Goal: Information Seeking & Learning: Understand process/instructions

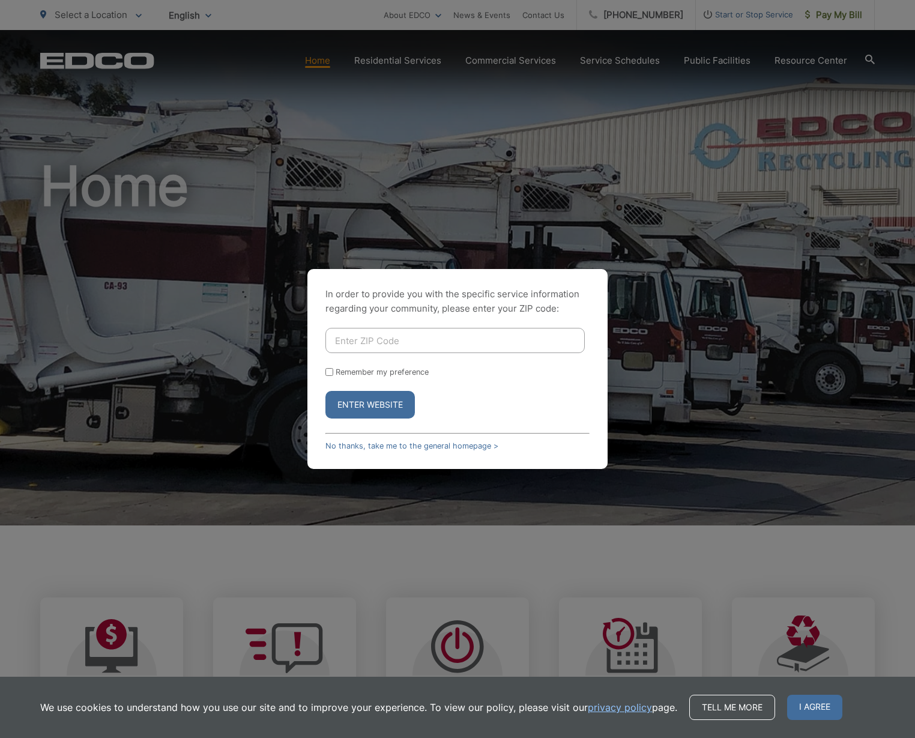
click at [333, 341] on input "Enter ZIP Code" at bounding box center [454, 340] width 259 height 25
type input "90713"
click at [487, 370] on div "Remember my preference" at bounding box center [457, 371] width 264 height 9
click at [328, 370] on input "Remember my preference" at bounding box center [329, 372] width 8 height 8
checkbox input "true"
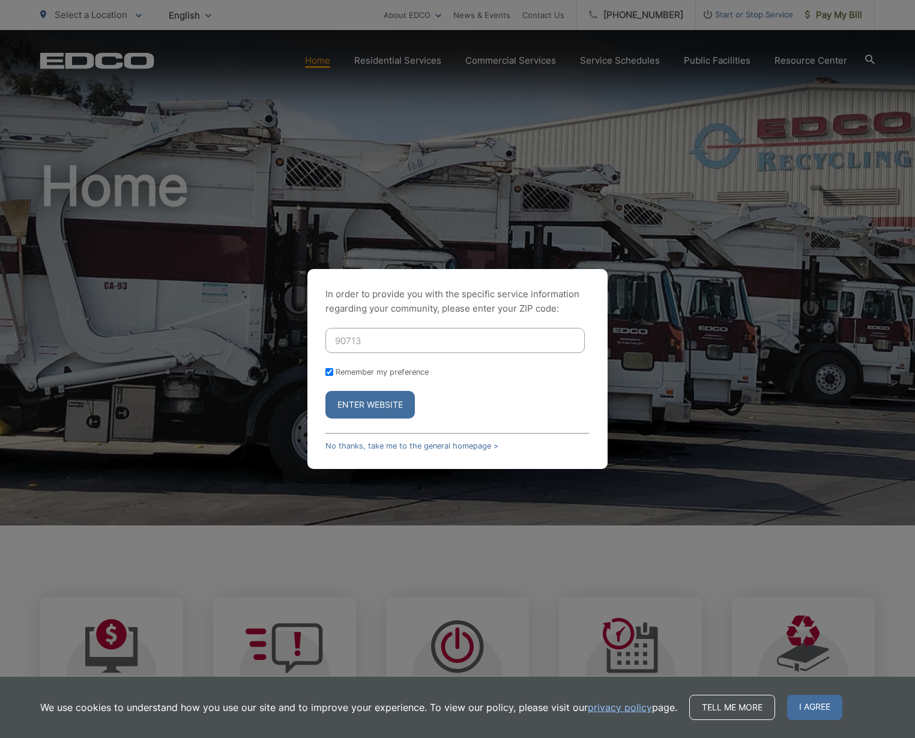
click at [364, 403] on button "Enter Website" at bounding box center [369, 405] width 89 height 28
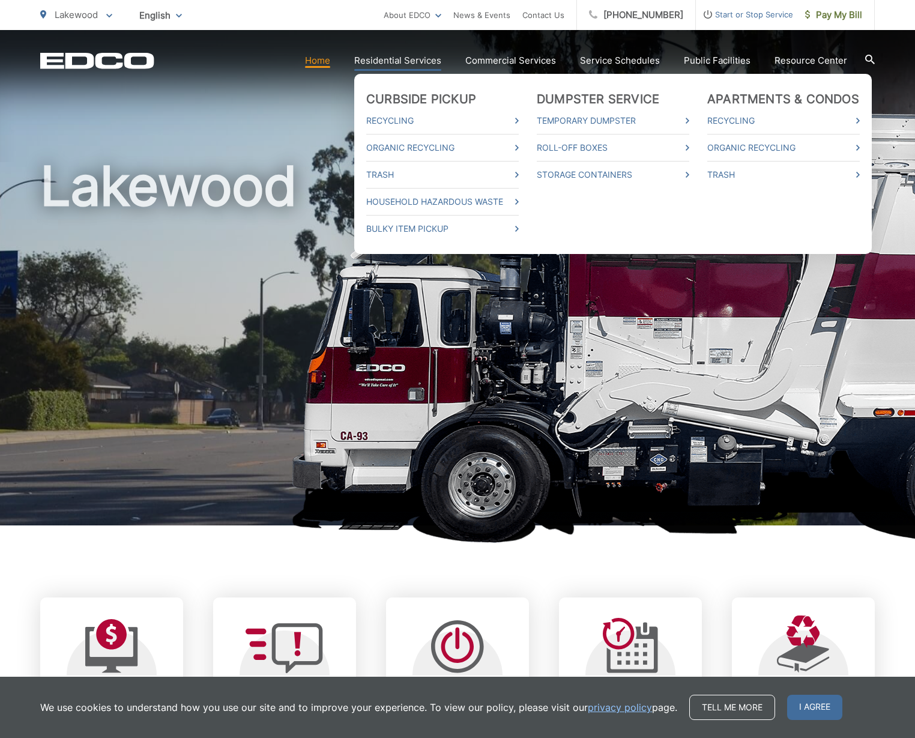
click at [405, 53] on link "Residential Services" at bounding box center [397, 60] width 87 height 14
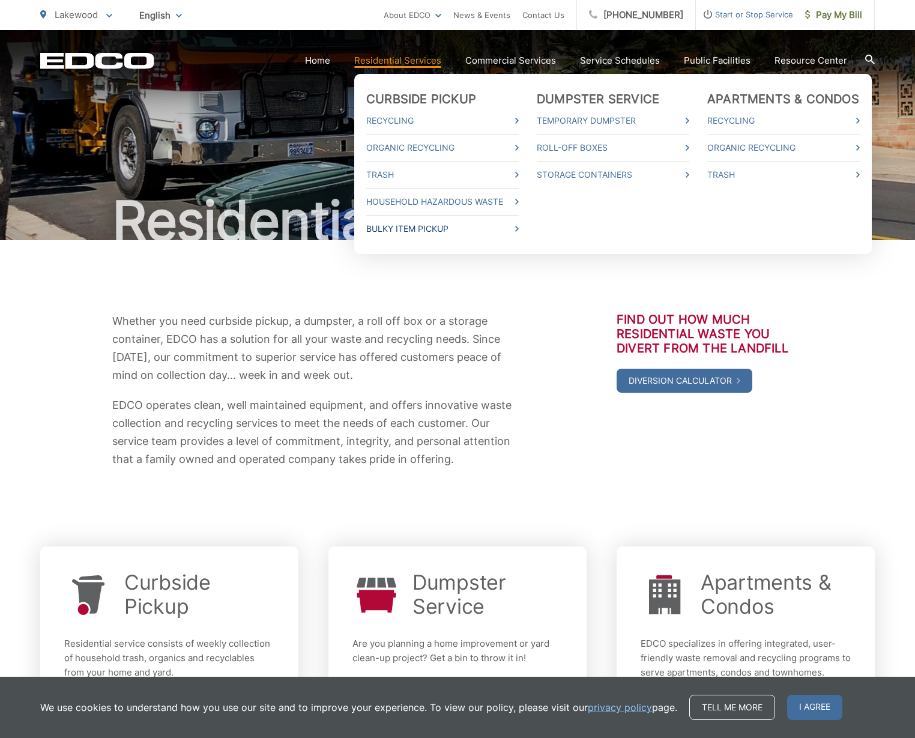
click at [411, 232] on link "Bulky Item Pickup" at bounding box center [442, 228] width 152 height 14
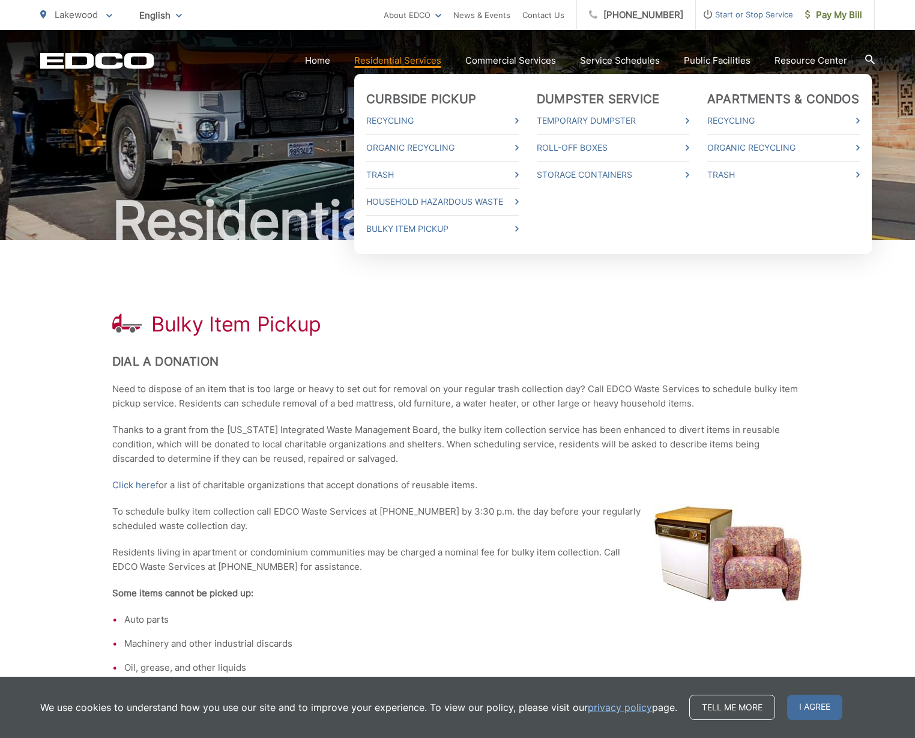
click at [392, 64] on link "Residential Services" at bounding box center [397, 60] width 87 height 14
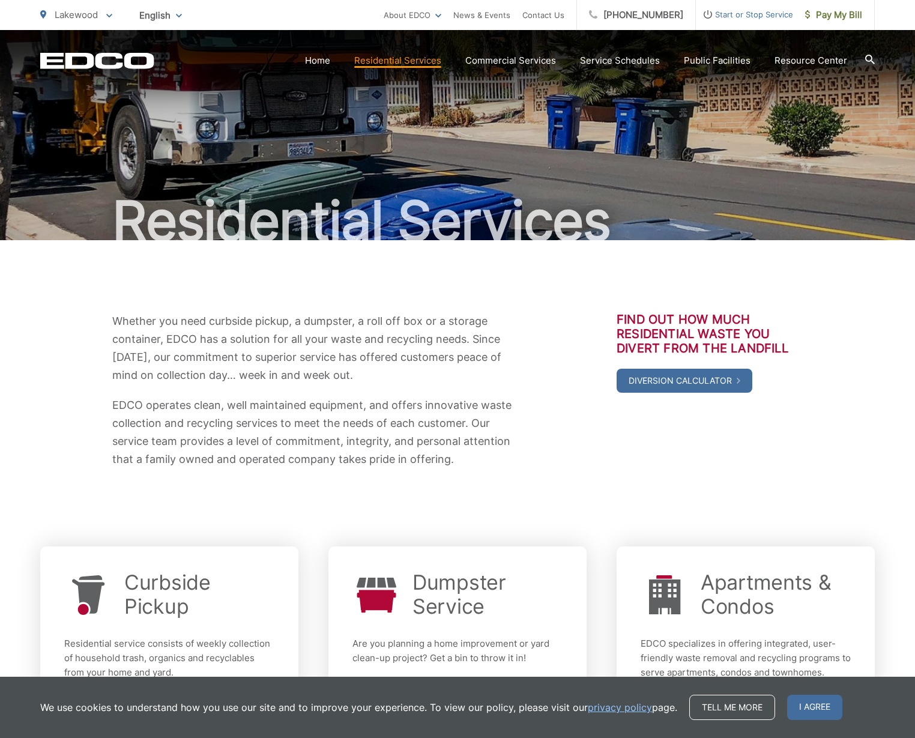
click at [392, 64] on link "Residential Services" at bounding box center [397, 60] width 87 height 14
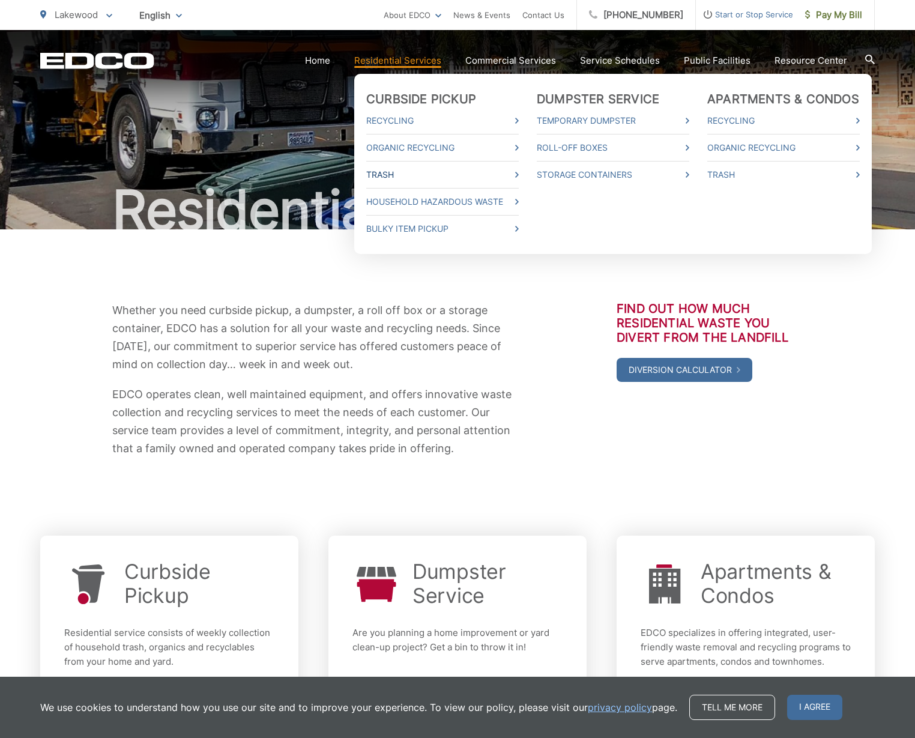
scroll to position [8, 0]
click at [526, 173] on ul "Curbside Pickup Recycling Organic Recycling Trash Household Hazardous Waste Bul…" at bounding box center [612, 164] width 517 height 180
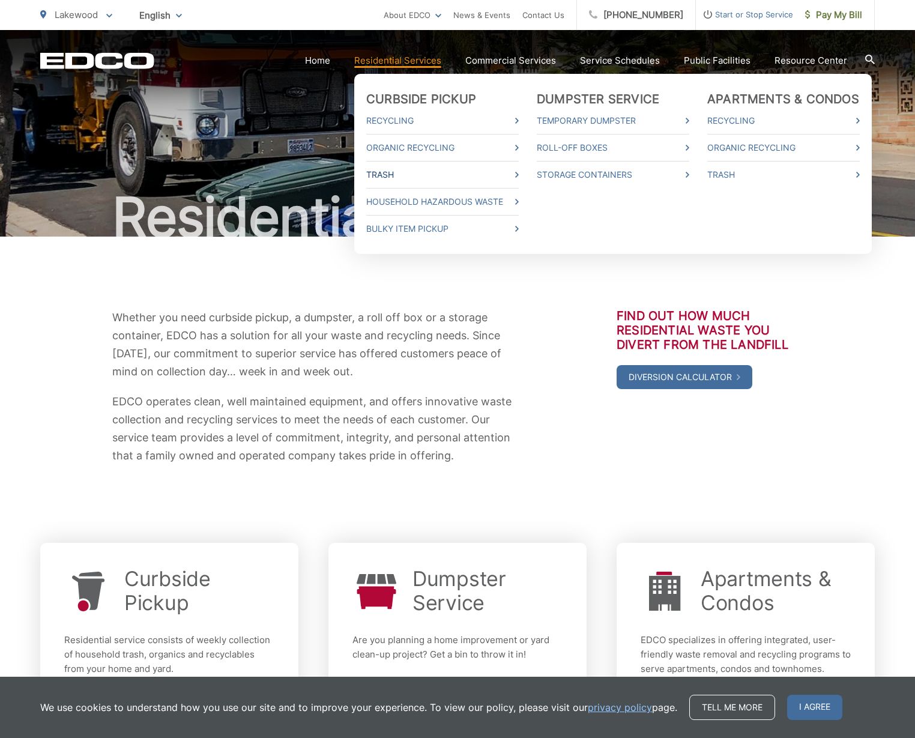
scroll to position [2, 0]
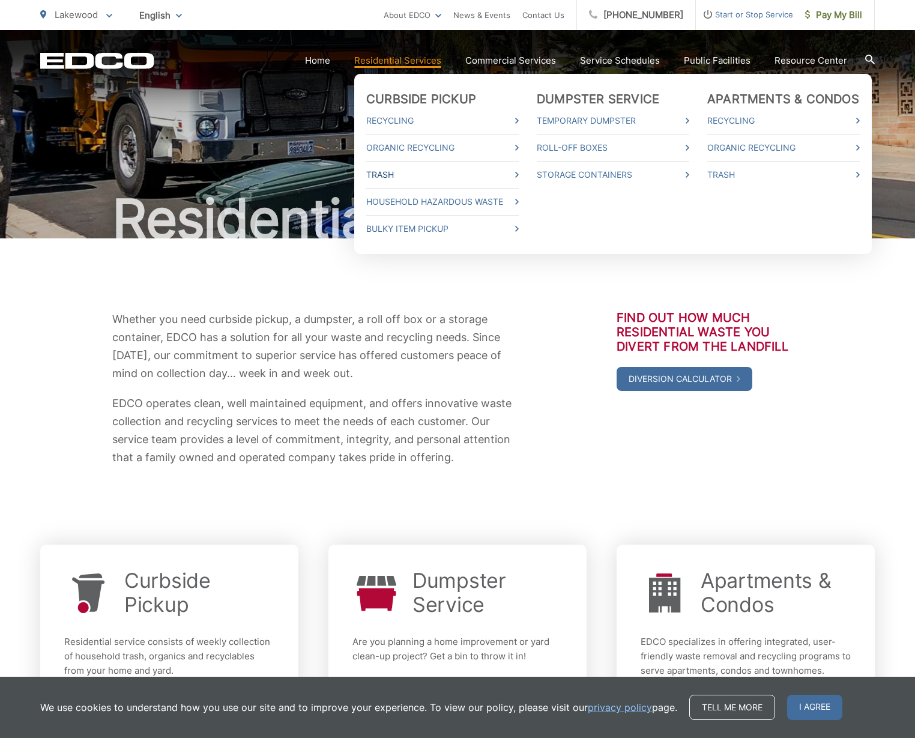
click at [519, 175] on icon at bounding box center [517, 175] width 4 height 6
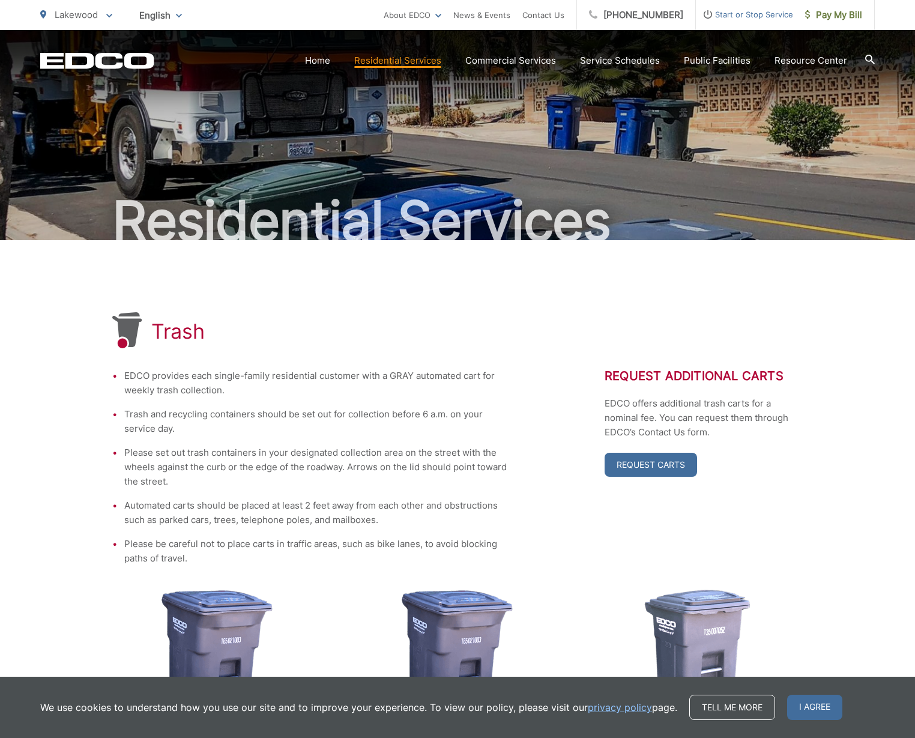
click at [413, 69] on section "Home Residential Services Curbside Pickup Recycling Organic Recycling Trash Hou…" at bounding box center [514, 60] width 720 height 23
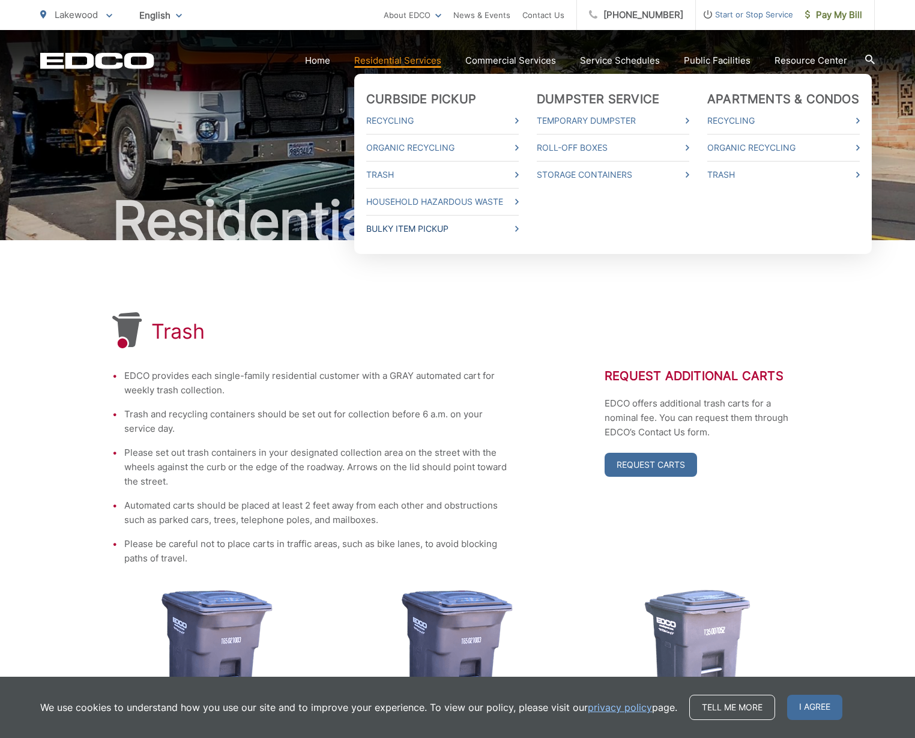
click at [418, 225] on link "Bulky Item Pickup" at bounding box center [442, 228] width 152 height 14
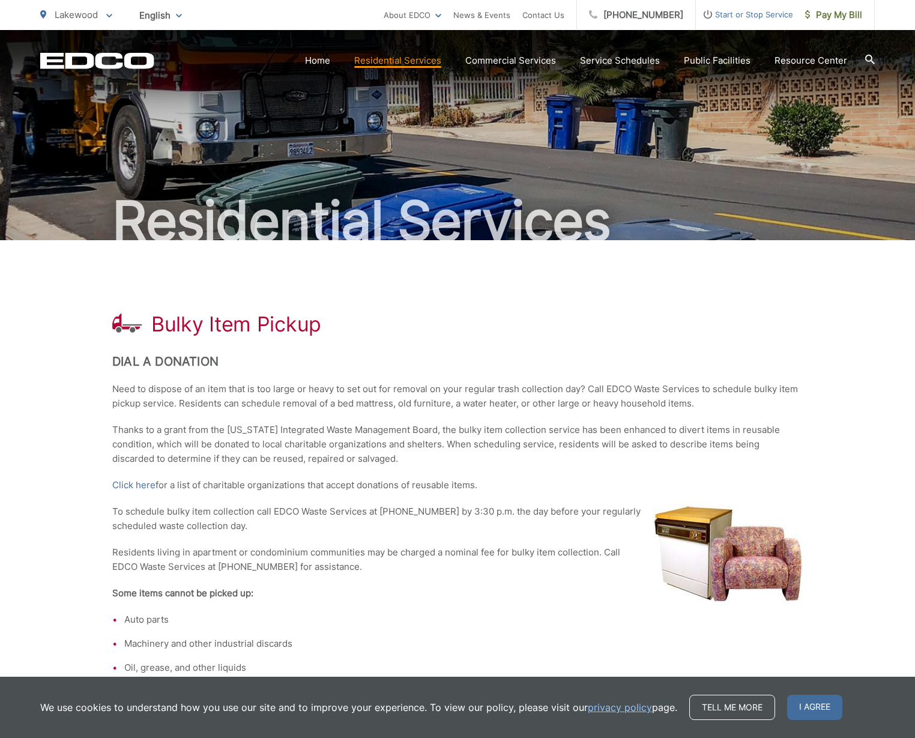
scroll to position [1, 0]
